Goal: Information Seeking & Learning: Learn about a topic

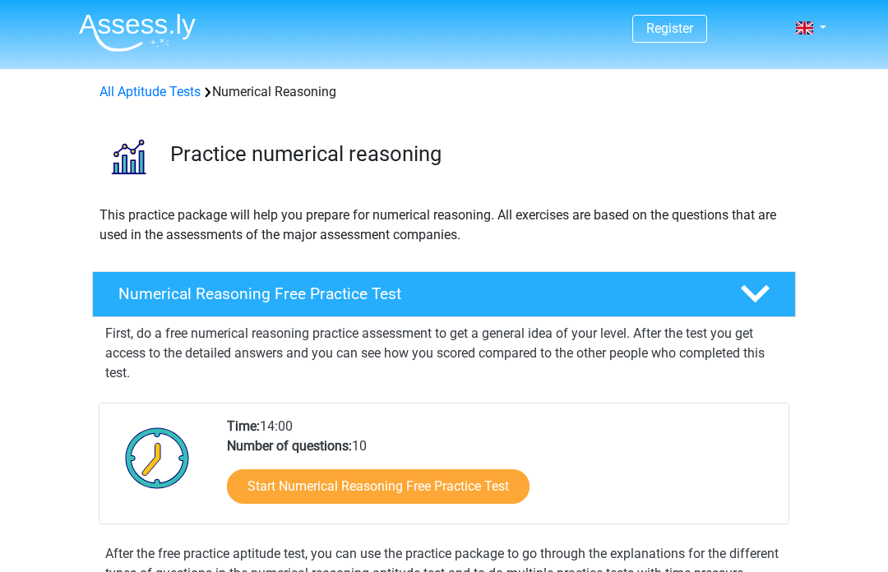
click at [502, 476] on link "Start Numerical Reasoning Free Practice Test" at bounding box center [378, 486] width 303 height 35
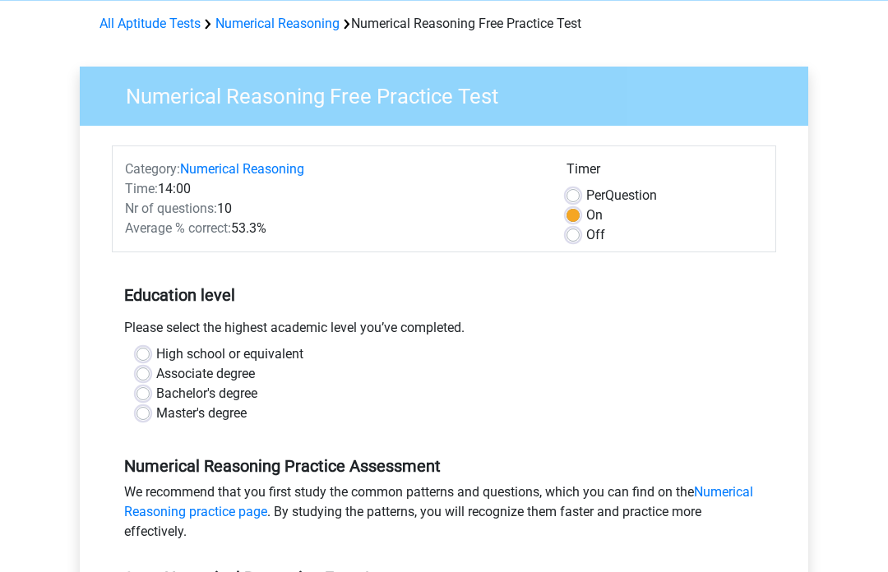
scroll to position [68, 0]
click at [156, 355] on label "High school or equivalent" at bounding box center [229, 354] width 147 height 20
click at [138, 355] on input "High school or equivalent" at bounding box center [142, 352] width 13 height 16
radio input "true"
click at [156, 356] on label "High school or equivalent" at bounding box center [229, 354] width 147 height 20
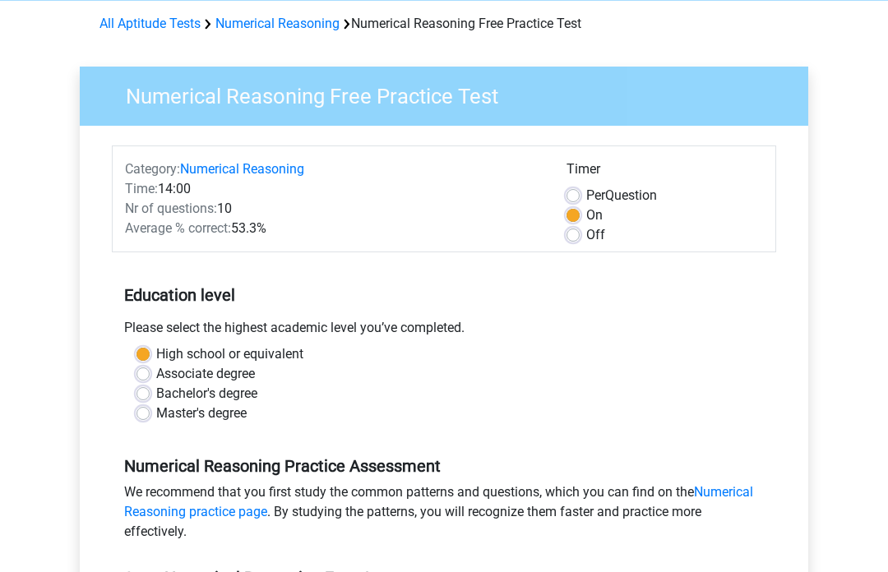
click at [150, 356] on input "High school or equivalent" at bounding box center [142, 352] width 13 height 16
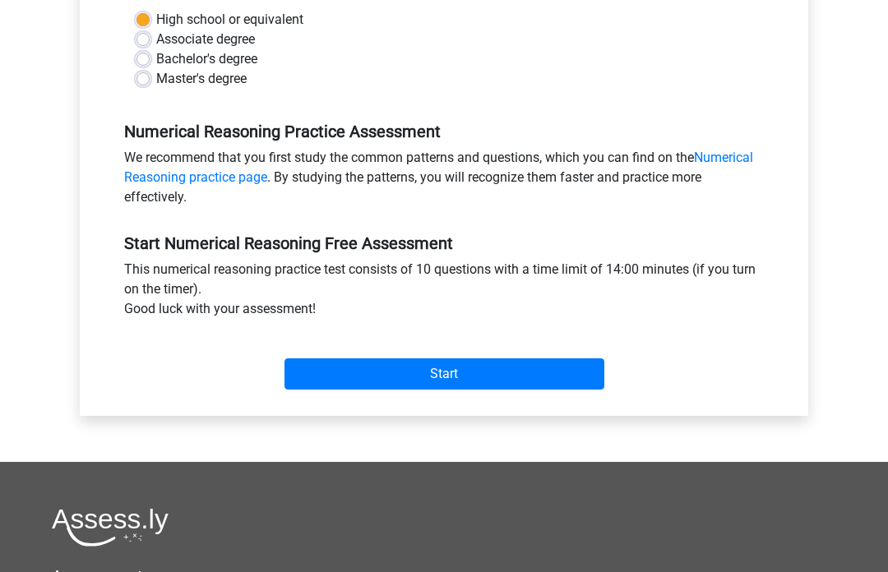
scroll to position [413, 0]
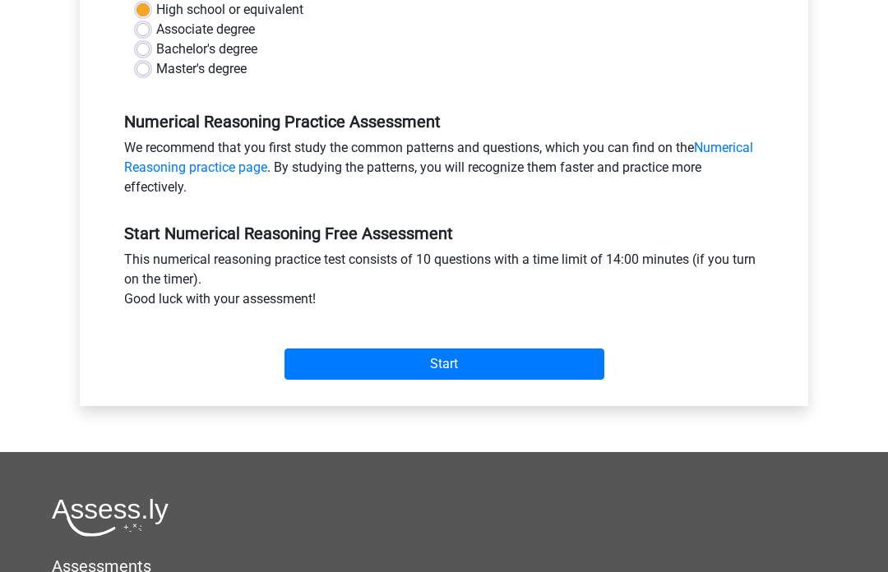
click at [547, 377] on input "Start" at bounding box center [444, 364] width 320 height 31
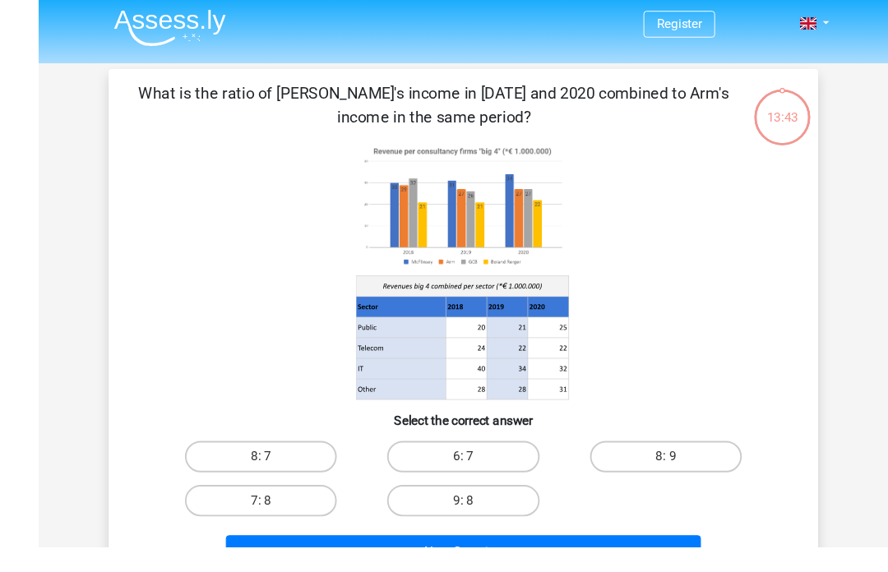
scroll to position [18, 0]
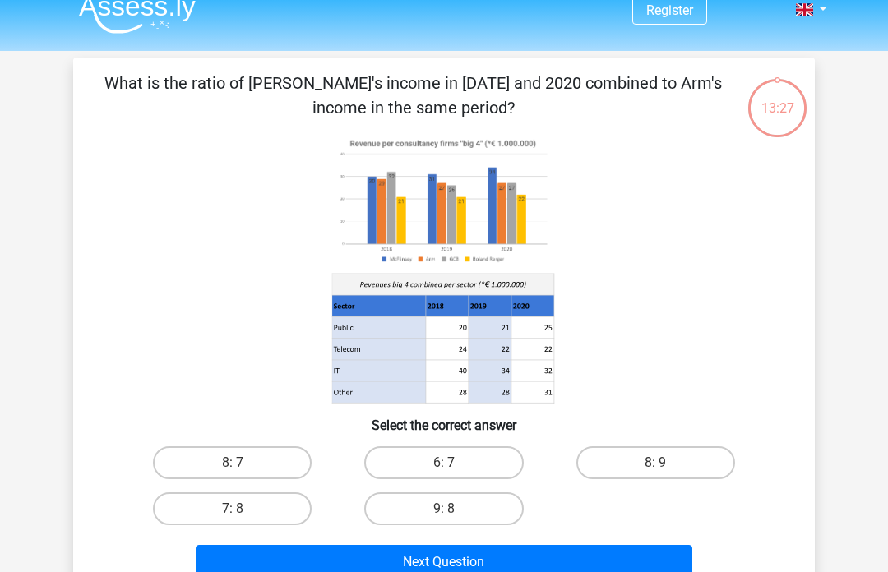
click at [515, 451] on label "6: 7" at bounding box center [443, 462] width 159 height 33
click at [455, 463] on input "6: 7" at bounding box center [449, 468] width 11 height 11
radio input "true"
click at [501, 458] on label "6: 7" at bounding box center [443, 462] width 159 height 33
click at [455, 463] on input "6: 7" at bounding box center [449, 468] width 11 height 11
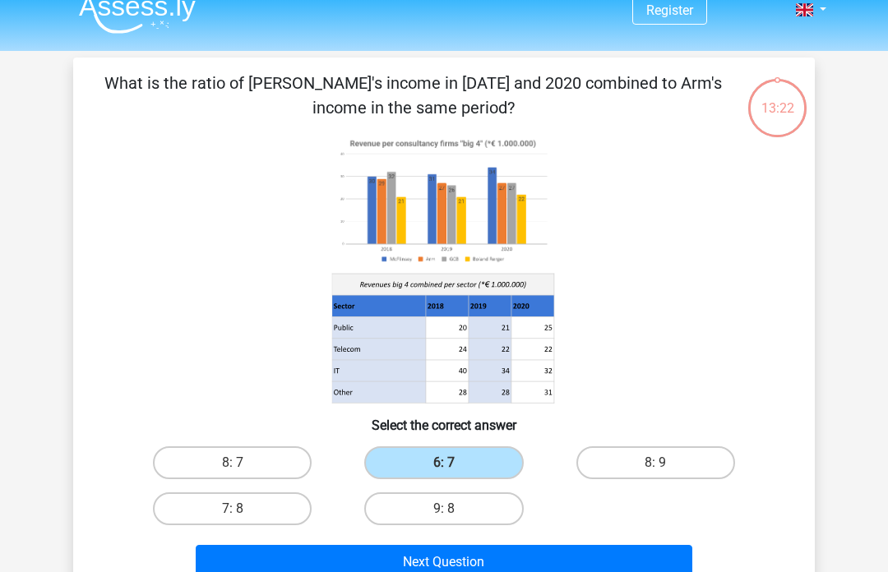
click at [633, 560] on button "Next Question" at bounding box center [444, 562] width 497 height 35
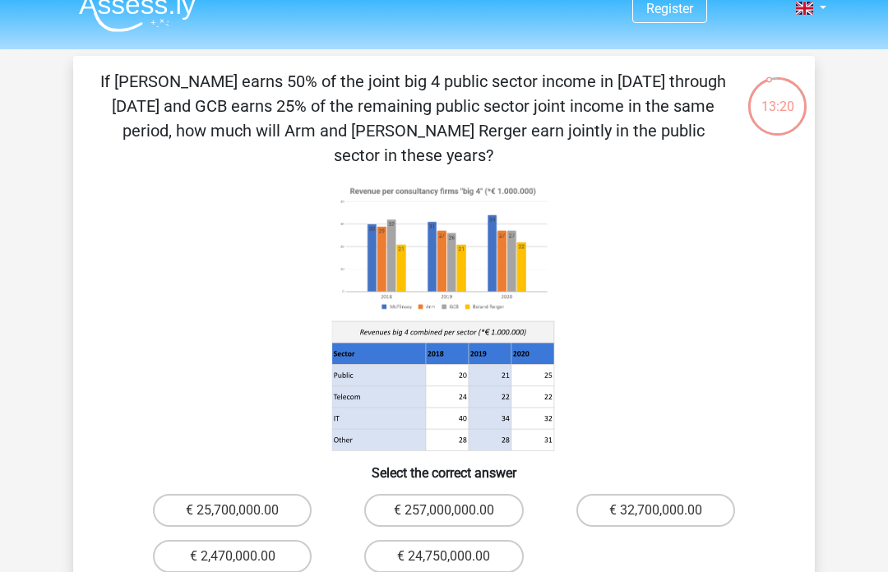
scroll to position [19, 0]
click at [690, 495] on label "€ 32,700,000.00" at bounding box center [655, 511] width 159 height 33
click at [666, 511] on input "€ 32,700,000.00" at bounding box center [660, 516] width 11 height 11
radio input "true"
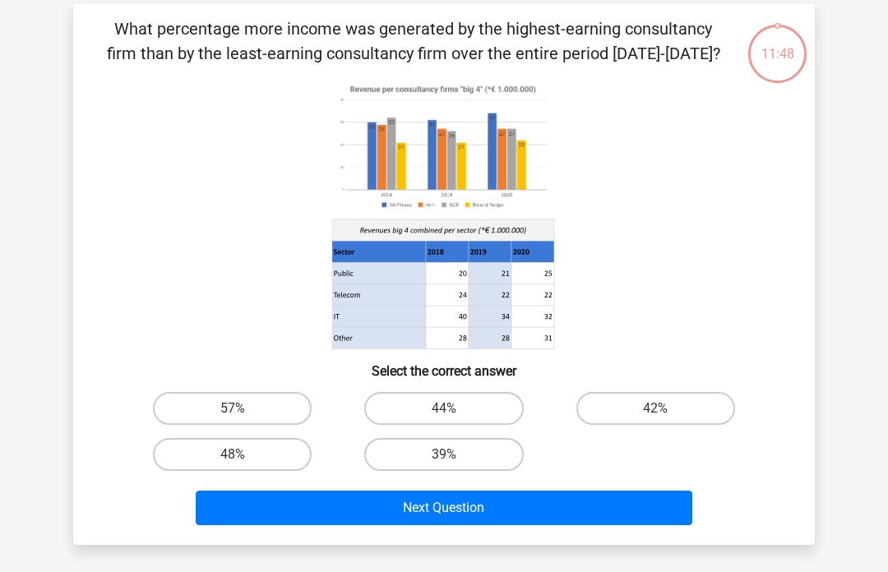
scroll to position [76, 0]
